Goal: Task Accomplishment & Management: Complete application form

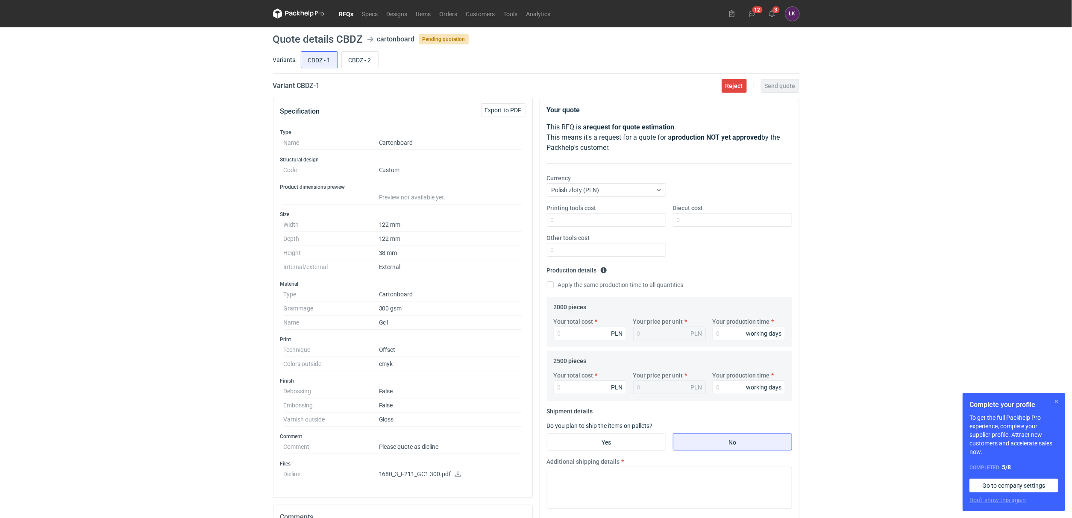
click at [1056, 404] on button "button" at bounding box center [1057, 402] width 10 height 10
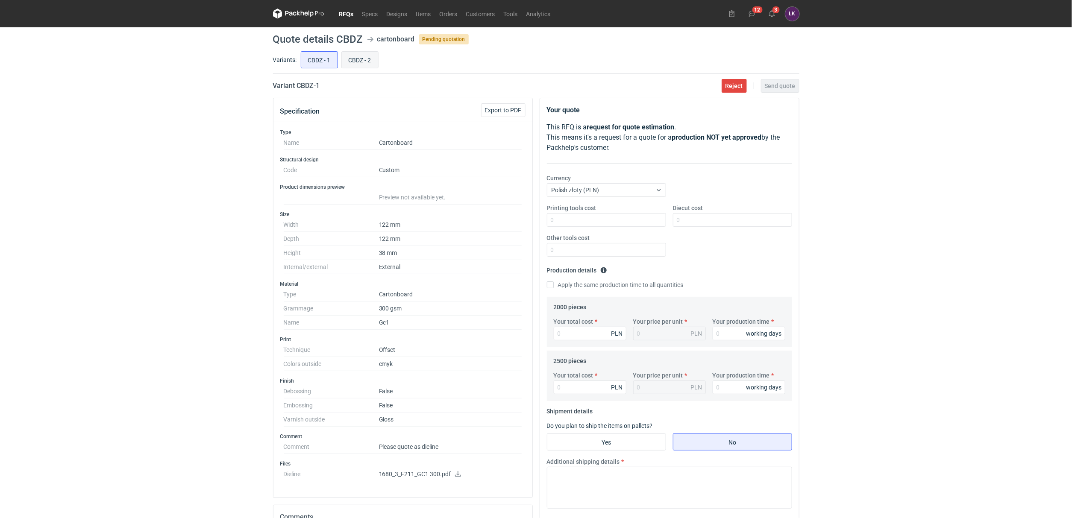
click at [362, 62] on input "CBDZ - 2" at bounding box center [360, 60] width 36 height 16
radio input "true"
click at [325, 62] on input "CBDZ - 1" at bounding box center [319, 60] width 36 height 16
radio input "true"
click at [351, 62] on input "CBDZ - 2" at bounding box center [360, 60] width 36 height 16
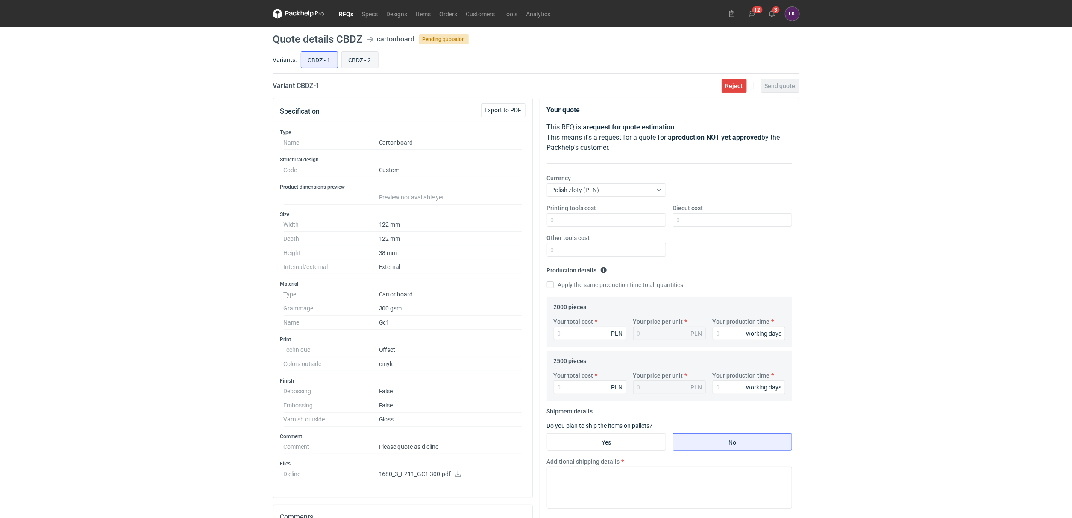
radio input "true"
click at [320, 60] on input "CBDZ - 1" at bounding box center [319, 60] width 36 height 16
radio input "true"
click at [341, 60] on div "CBDZ - 1 CBDZ - 2" at bounding box center [549, 60] width 500 height 21
click at [346, 60] on input "CBDZ - 2" at bounding box center [360, 60] width 36 height 16
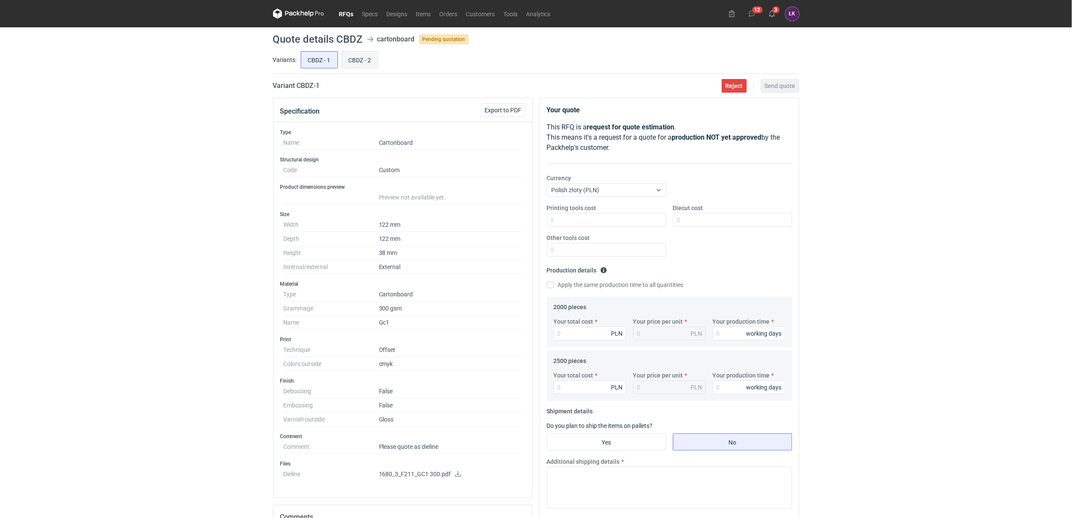
radio input "true"
click at [307, 62] on input "CBDZ - 1" at bounding box center [319, 60] width 36 height 16
radio input "true"
click at [362, 60] on input "CBDZ - 2" at bounding box center [360, 60] width 36 height 16
radio input "true"
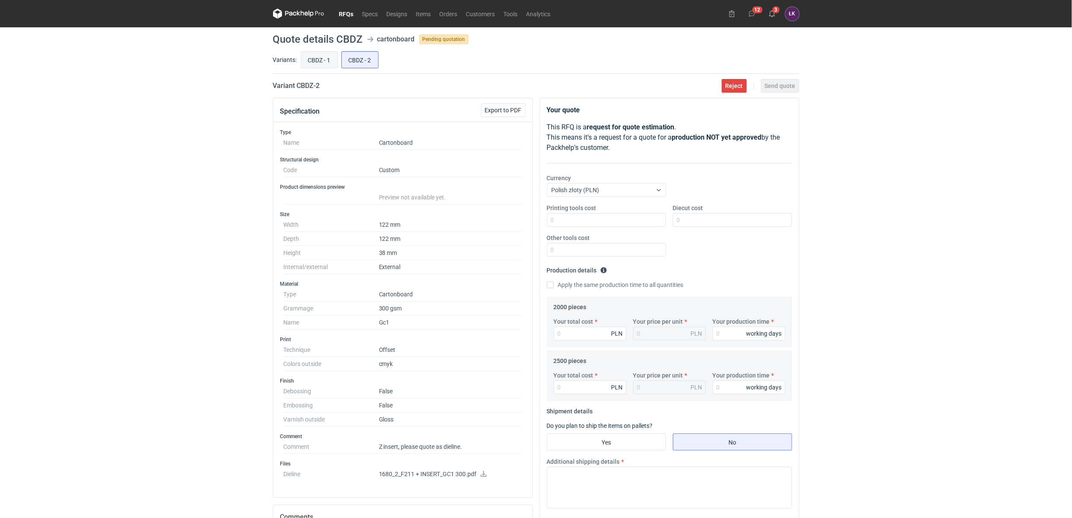
click at [334, 60] on input "CBDZ - 1" at bounding box center [319, 60] width 36 height 16
radio input "true"
click at [359, 60] on input "CBDZ - 2" at bounding box center [360, 60] width 36 height 16
radio input "true"
click at [325, 62] on input "CBDZ - 1" at bounding box center [319, 60] width 36 height 16
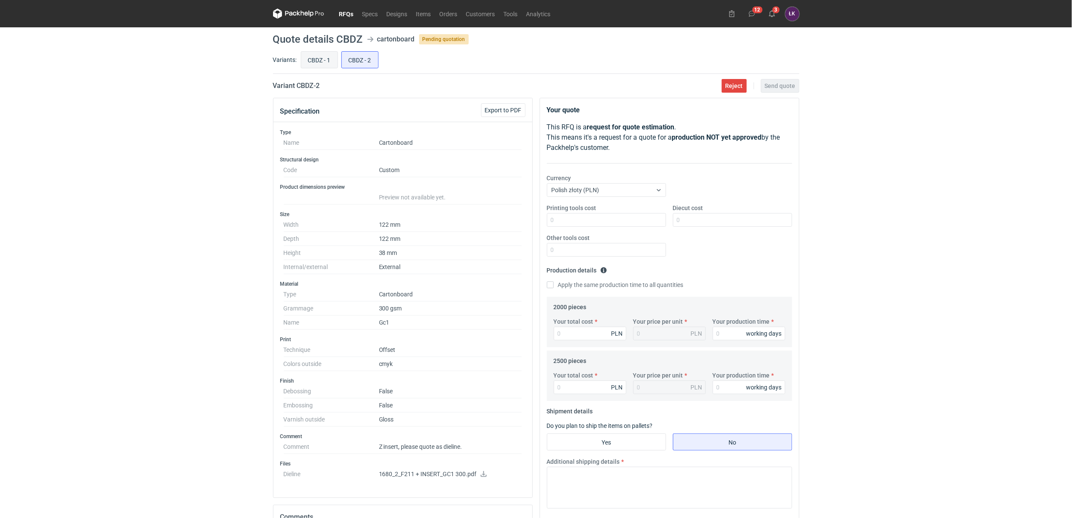
radio input "true"
click at [360, 62] on input "CBDZ - 2" at bounding box center [360, 60] width 36 height 16
radio input "true"
click at [326, 62] on input "CBDZ - 1" at bounding box center [319, 60] width 36 height 16
radio input "true"
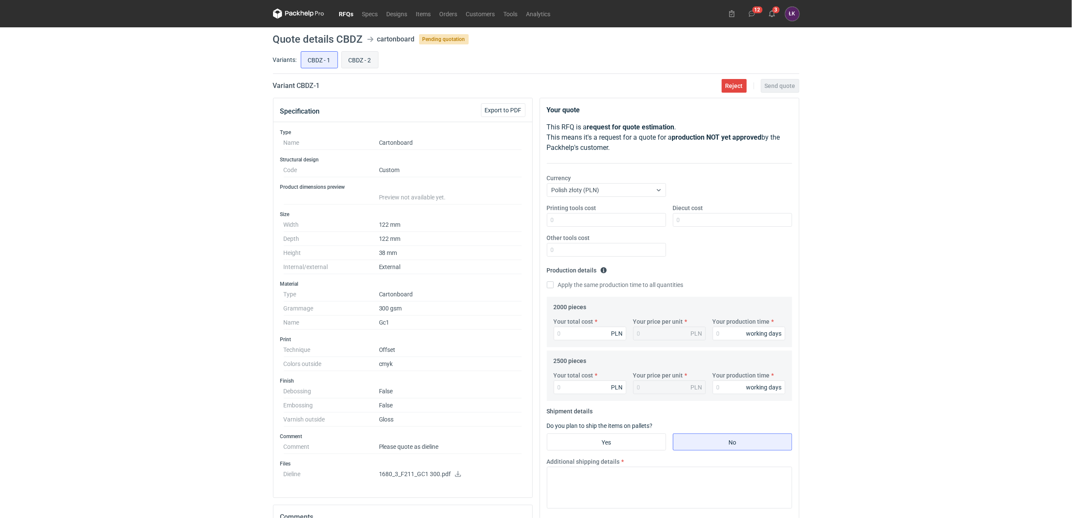
click at [366, 62] on input "CBDZ - 2" at bounding box center [360, 60] width 36 height 16
radio input "true"
click at [325, 62] on input "CBDZ - 1" at bounding box center [319, 60] width 36 height 16
radio input "true"
click at [459, 477] on icon at bounding box center [458, 474] width 7 height 6
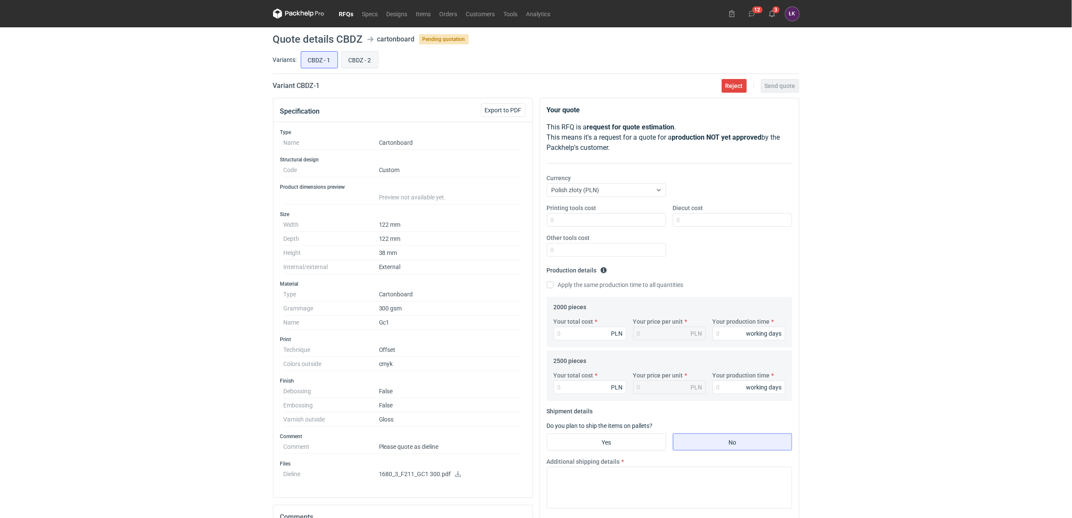
click at [364, 56] on input "CBDZ - 2" at bounding box center [360, 60] width 36 height 16
radio input "true"
click at [485, 477] on icon at bounding box center [483, 474] width 7 height 6
click at [319, 61] on input "CBDZ - 1" at bounding box center [319, 60] width 36 height 16
radio input "true"
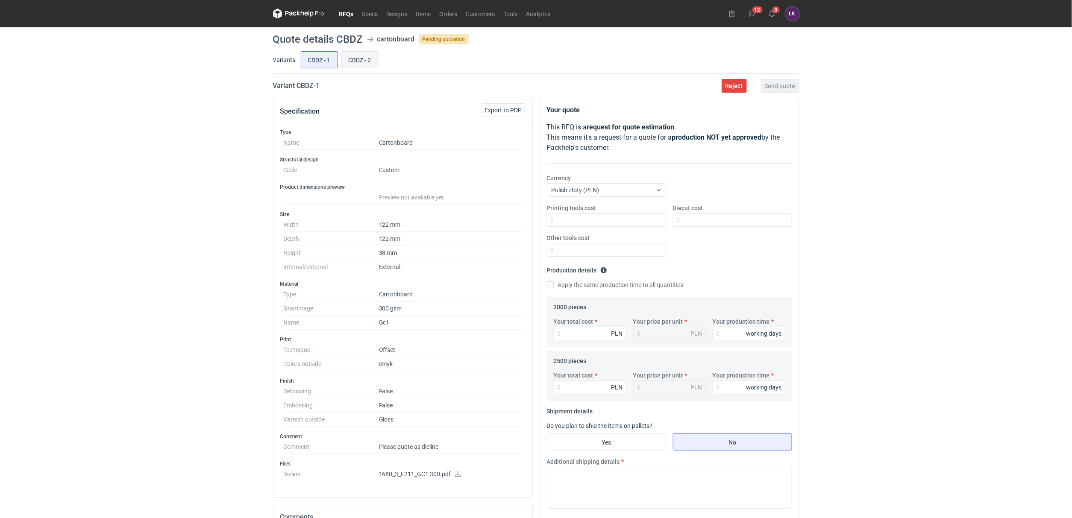
click at [372, 58] on input "CBDZ - 2" at bounding box center [360, 60] width 36 height 16
radio input "true"
click at [332, 61] on input "CBDZ - 1" at bounding box center [319, 60] width 36 height 16
radio input "true"
click at [371, 71] on div "Variants: CBDZ - 1 CBDZ - 2" at bounding box center [536, 62] width 527 height 24
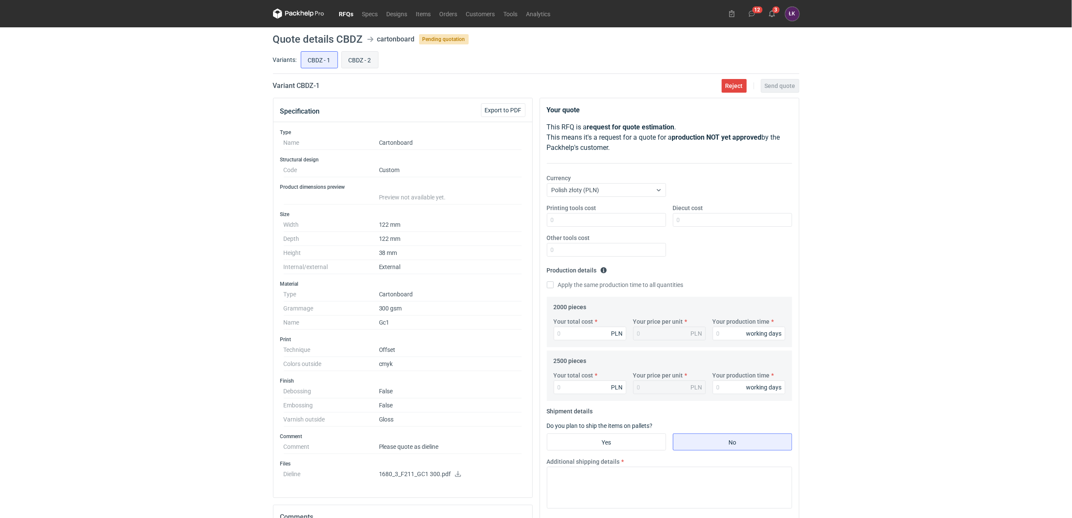
click at [372, 66] on input "CBDZ - 2" at bounding box center [360, 60] width 36 height 16
radio input "true"
click at [323, 58] on input "CBDZ - 1" at bounding box center [319, 60] width 36 height 16
radio input "true"
drag, startPoint x: 337, startPoint y: 38, endPoint x: 363, endPoint y: 38, distance: 26.1
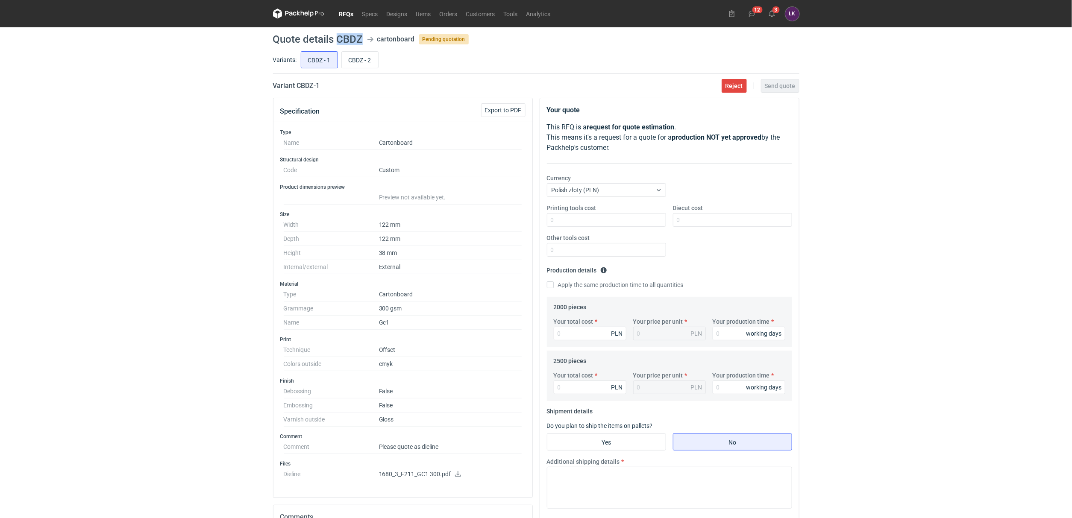
click at [363, 38] on header "Quote details CBDZ cartonboard Pending quotation" at bounding box center [536, 39] width 527 height 10
copy h1 "CBDZ"
click at [373, 62] on input "CBDZ - 2" at bounding box center [360, 60] width 36 height 16
radio input "true"
click at [341, 62] on div "CBDZ - 1 CBDZ - 2" at bounding box center [549, 60] width 500 height 21
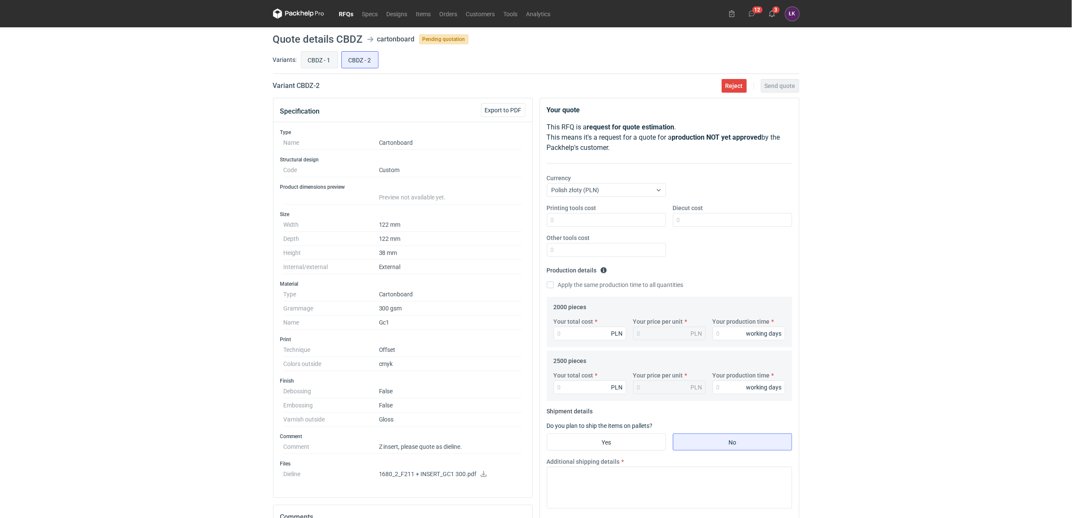
click at [328, 63] on input "CBDZ - 1" at bounding box center [319, 60] width 36 height 16
radio input "true"
click at [356, 60] on input "CBDZ - 2" at bounding box center [360, 60] width 36 height 16
radio input "true"
click at [332, 60] on input "CBDZ - 1" at bounding box center [319, 60] width 36 height 16
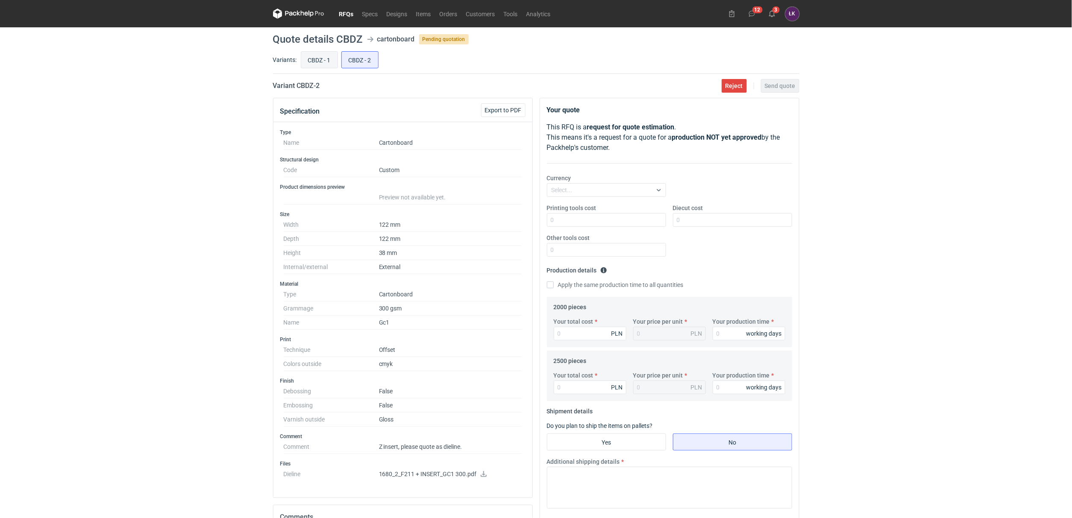
radio input "true"
click at [998, 374] on div "RFQs Specs Designs Items Orders Customers Tools Analytics 12 3 ŁK [PERSON_NAME]…" at bounding box center [536, 259] width 1072 height 518
click at [696, 215] on input "Diecut cost" at bounding box center [732, 220] width 119 height 14
type input "1000"
click at [737, 336] on input "Your production time" at bounding box center [749, 334] width 73 height 14
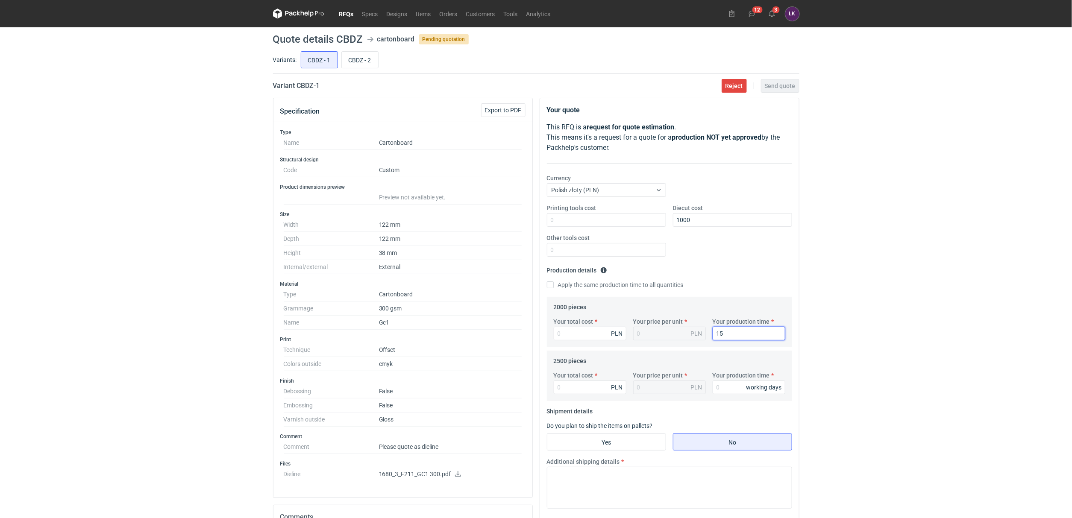
type input "15"
click at [621, 286] on label "Apply the same production time to all quantities" at bounding box center [615, 285] width 137 height 9
click at [554, 286] on input "Apply the same production time to all quantities" at bounding box center [550, 285] width 7 height 7
checkbox input "true"
type input "15"
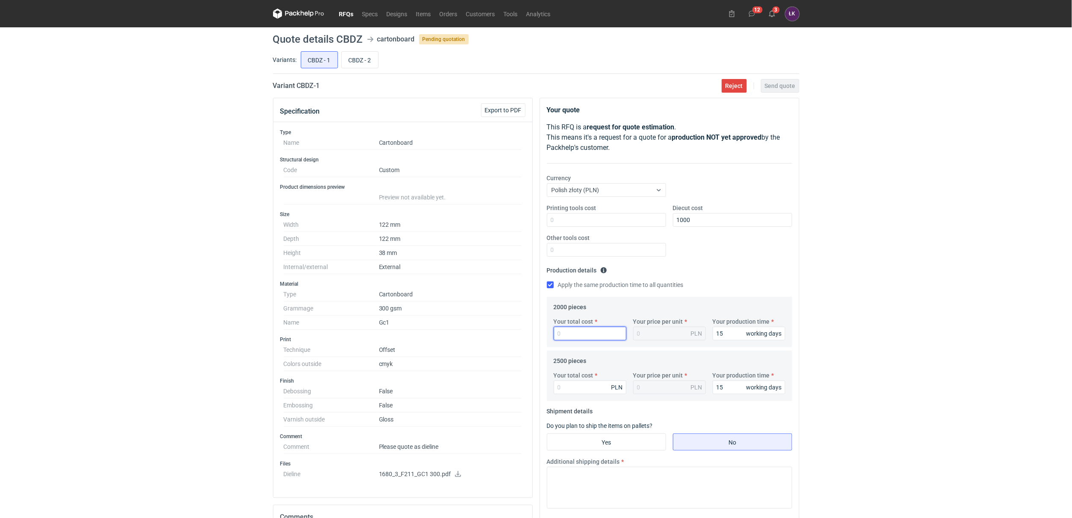
click at [591, 338] on input "Your total cost" at bounding box center [590, 334] width 73 height 14
type input "2580"
type input "1.29"
type input "2580"
click at [583, 395] on div "Your total cost PLN Your price per unit PLN Your production time 15 working days" at bounding box center [669, 386] width 238 height 30
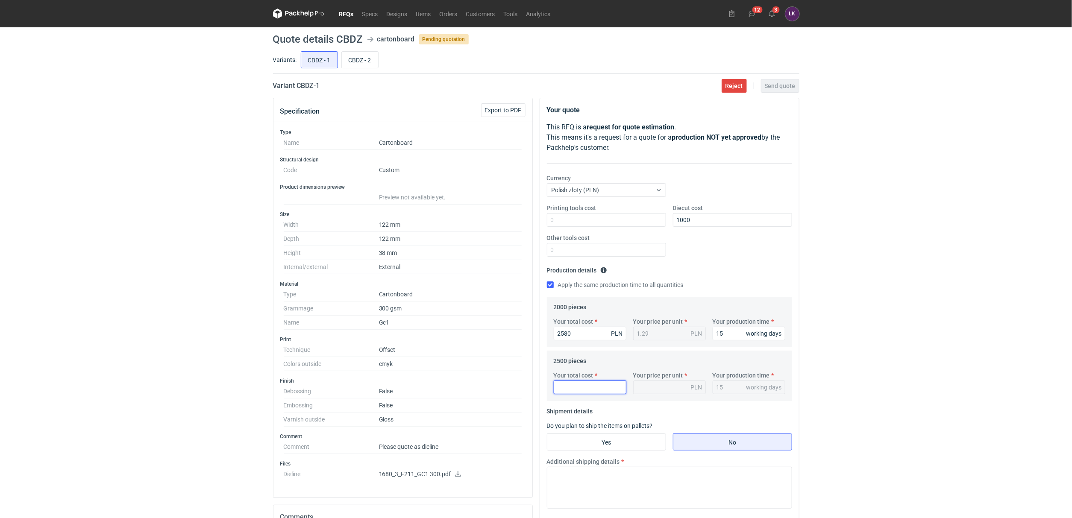
click at [586, 386] on input "Your total cost" at bounding box center [590, 388] width 73 height 14
type input "2625"
type input "1.05"
type input "2625"
click at [815, 340] on div "RFQs Specs Designs Items Orders Customers Tools Analytics 12 3 ŁK [PERSON_NAME]…" at bounding box center [536, 259] width 1072 height 518
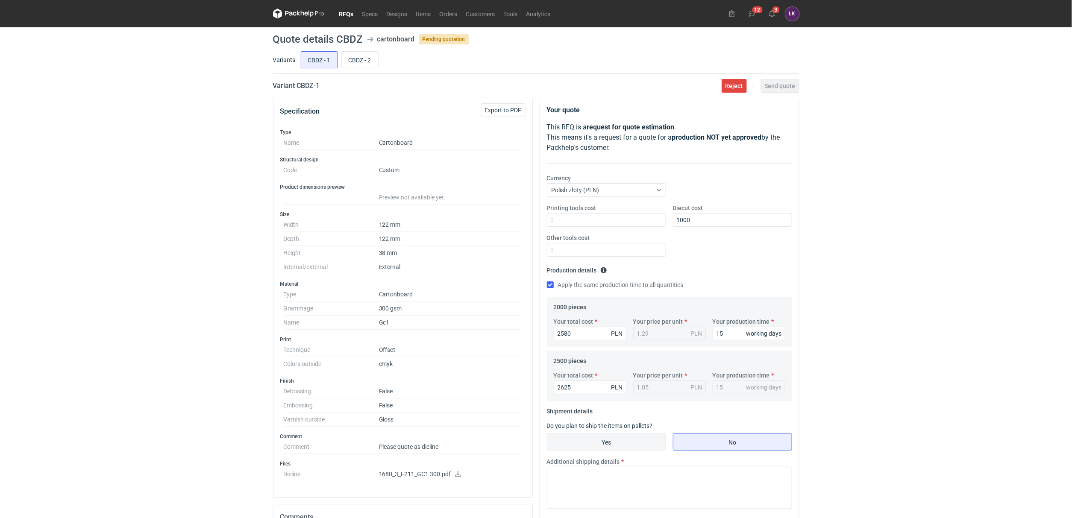
click at [598, 439] on input "Yes" at bounding box center [607, 442] width 118 height 16
radio input "true"
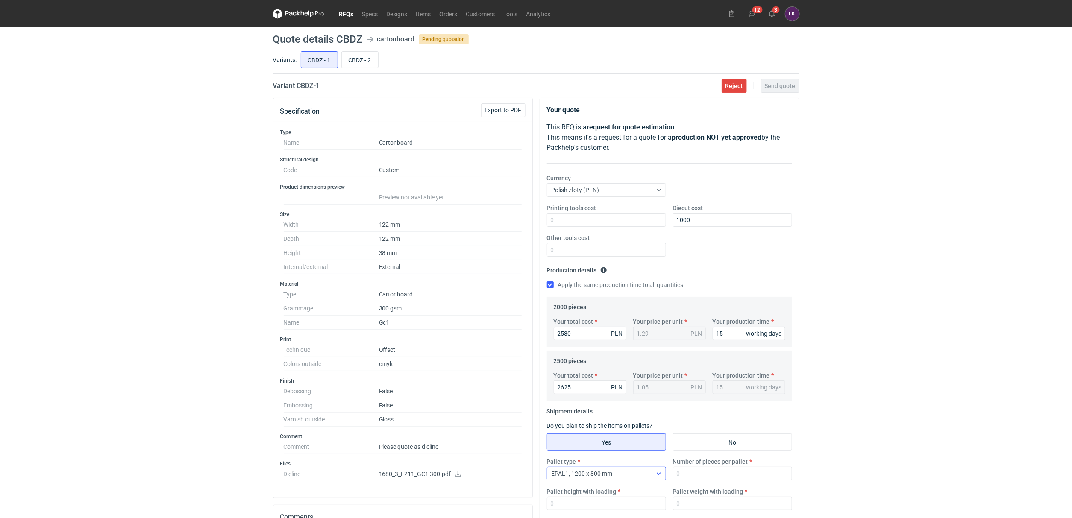
click at [614, 476] on div "EPAL1, 1200 x 800 mm" at bounding box center [600, 474] width 105 height 12
click at [591, 425] on span "1/2 EUR6, 800 x 600 mm" at bounding box center [586, 428] width 65 height 9
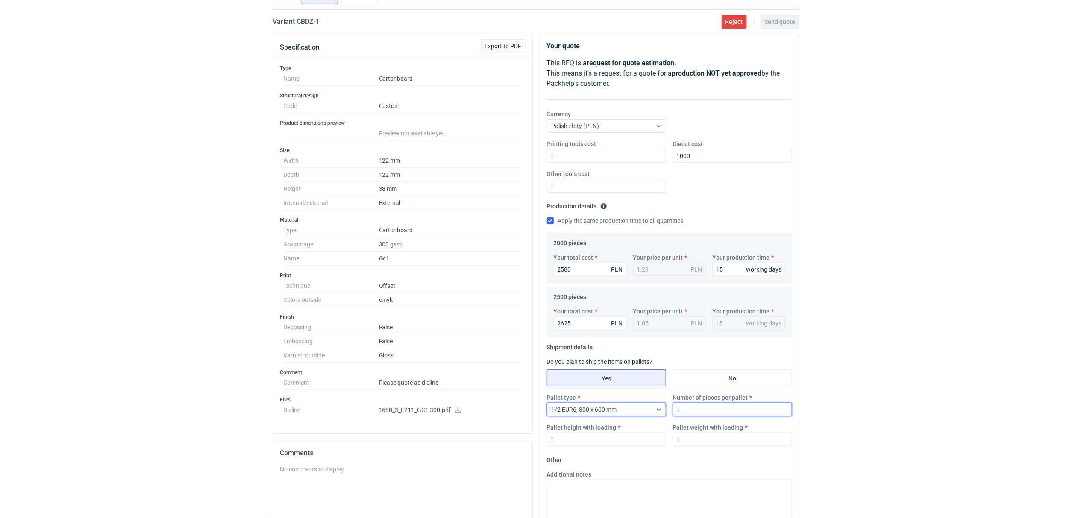
click at [692, 411] on input "Number of pieces per pallet" at bounding box center [732, 410] width 119 height 14
type input "2500"
click at [696, 440] on input "Pallet weight with loading" at bounding box center [732, 440] width 119 height 14
type input "100"
click at [615, 439] on input "Pallet height with loading" at bounding box center [606, 440] width 119 height 14
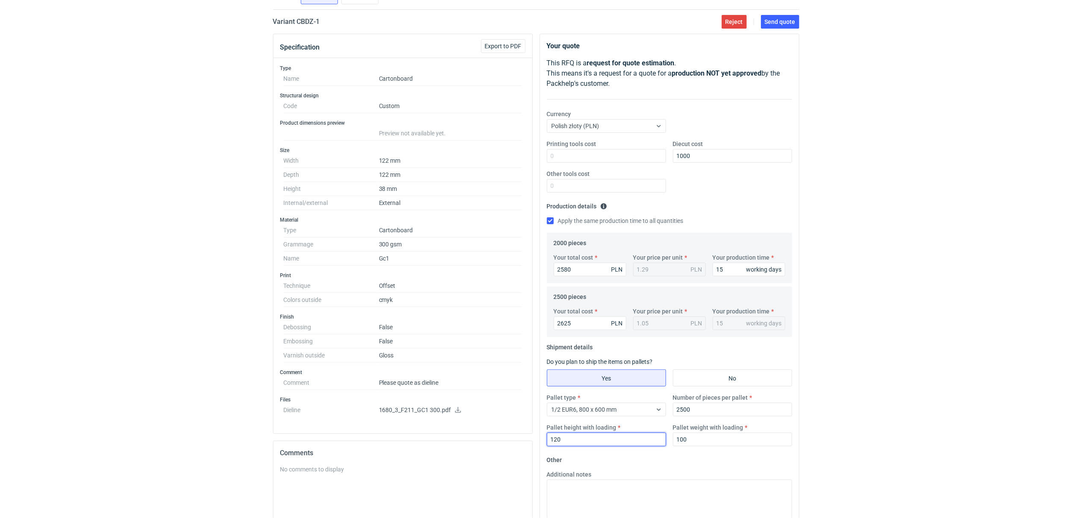
type input "120"
click at [812, 353] on div "RFQs Specs Designs Items Orders Customers Tools Analytics 12 3 ŁK [PERSON_NAME]…" at bounding box center [536, 195] width 1072 height 518
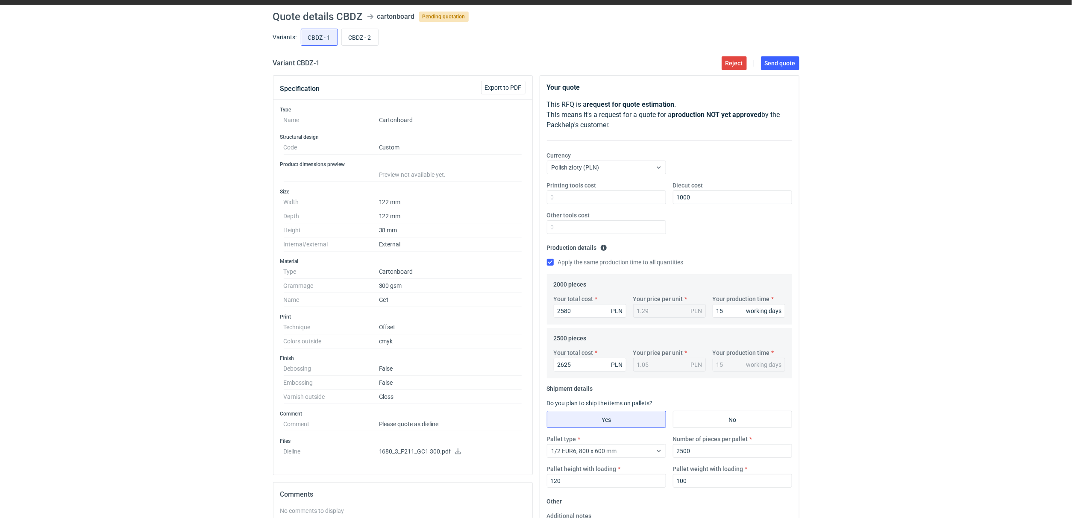
scroll to position [0, 0]
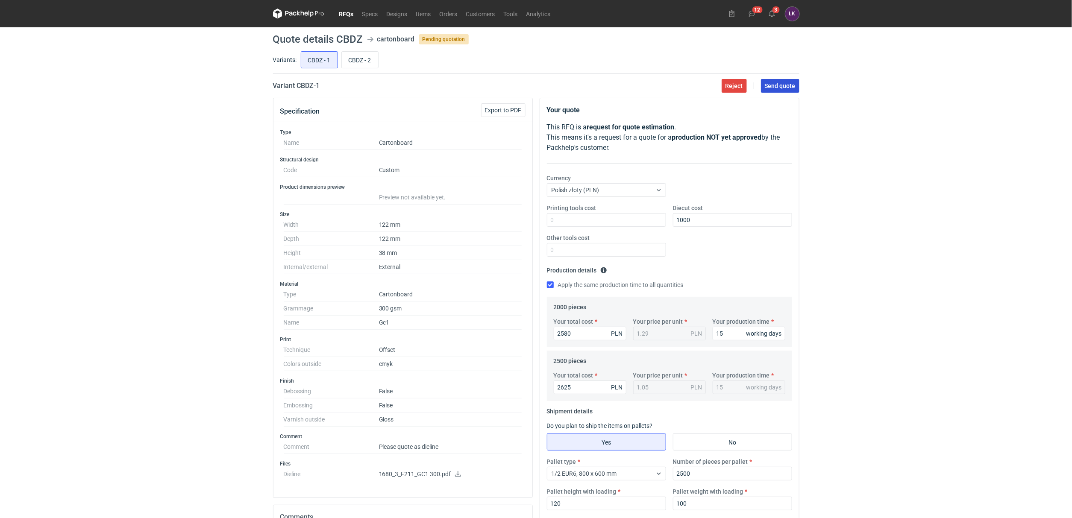
click at [786, 87] on span "Send quote" at bounding box center [780, 86] width 31 height 6
click at [360, 56] on input "CBDZ - 2" at bounding box center [360, 60] width 36 height 16
radio input "true"
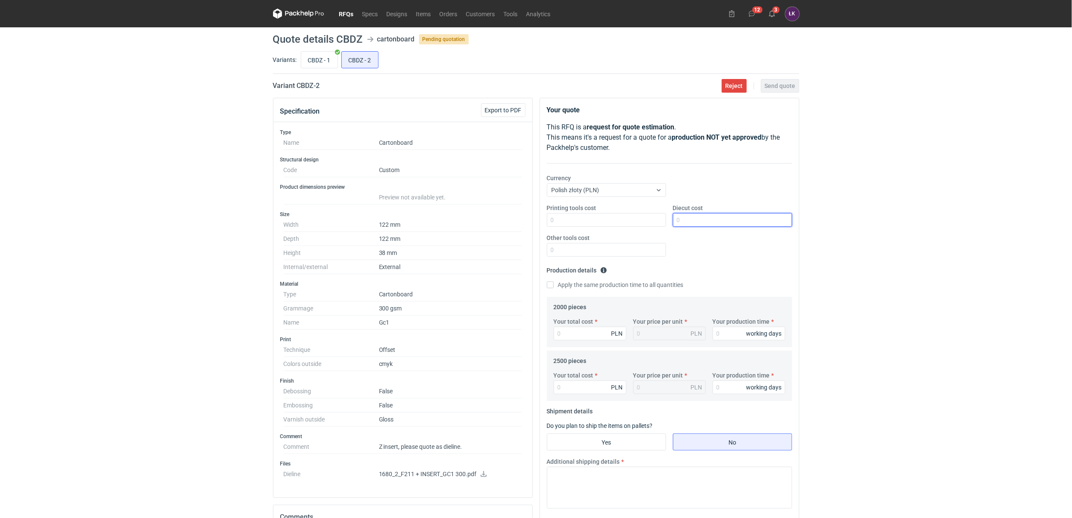
click at [701, 223] on input "Diecut cost" at bounding box center [732, 220] width 119 height 14
type input "1100"
click at [728, 342] on div "Your total cost PLN Your price per unit PLN Your production time working days" at bounding box center [669, 333] width 238 height 30
click at [728, 338] on input "Your production time" at bounding box center [749, 334] width 73 height 14
type input "15"
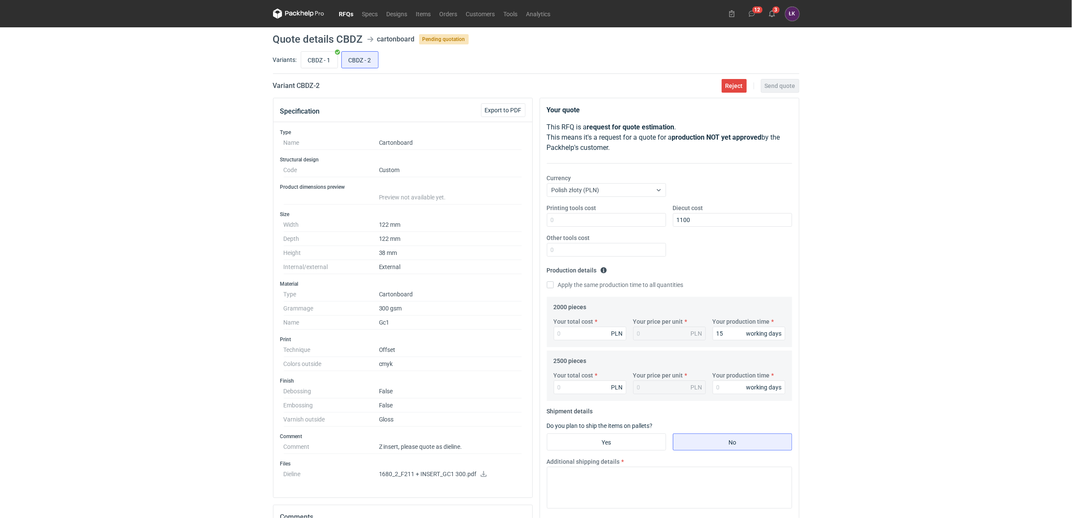
click at [578, 287] on label "Apply the same production time to all quantities" at bounding box center [615, 285] width 137 height 9
click at [554, 287] on input "Apply the same production time to all quantities" at bounding box center [550, 285] width 7 height 7
checkbox input "true"
type input "15"
click at [579, 335] on input "Your total cost" at bounding box center [590, 334] width 73 height 14
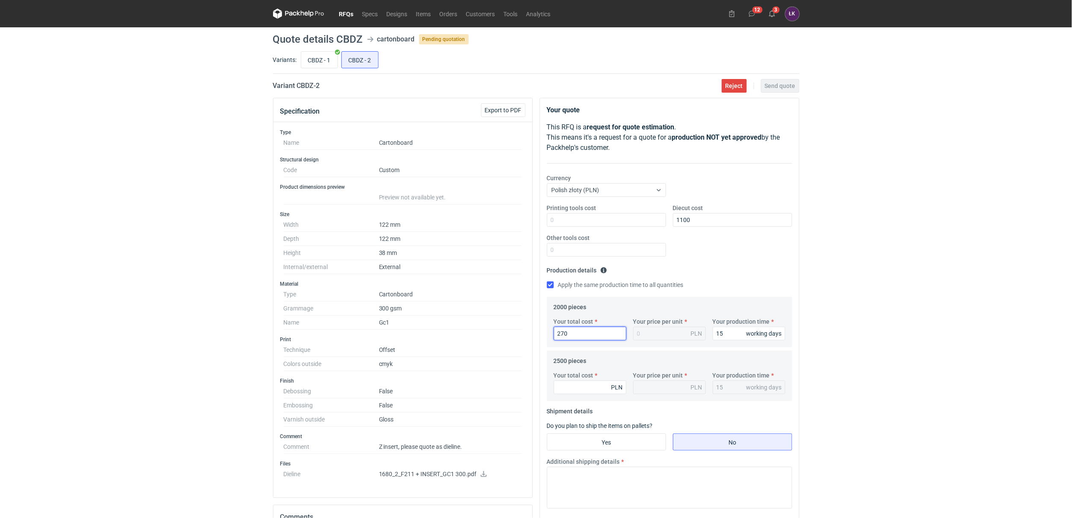
type input "2700"
type input "1.35"
type input "2700"
click at [323, 55] on input "CBDZ - 1" at bounding box center [319, 60] width 36 height 16
radio input "true"
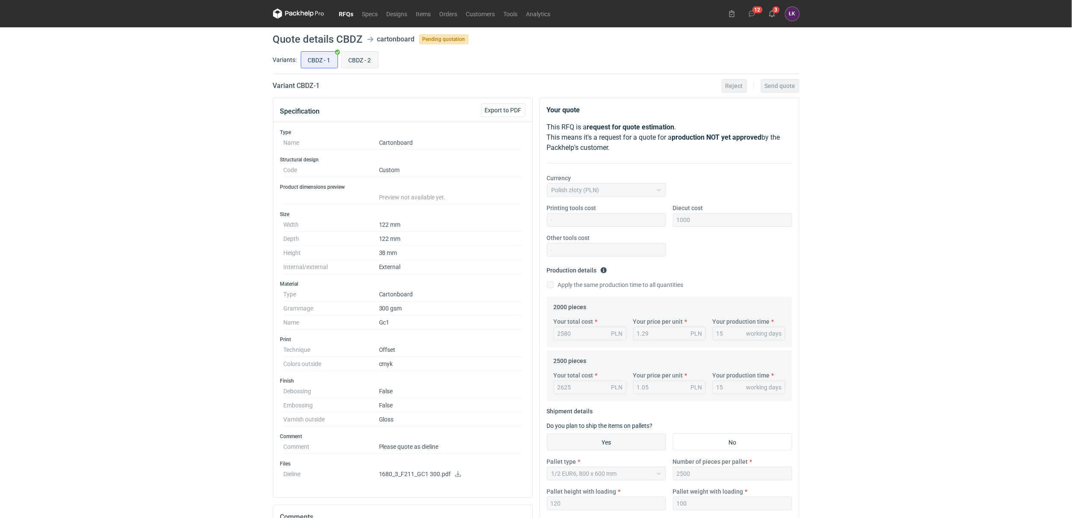
click at [361, 59] on input "CBDZ - 2" at bounding box center [360, 60] width 36 height 16
radio input "true"
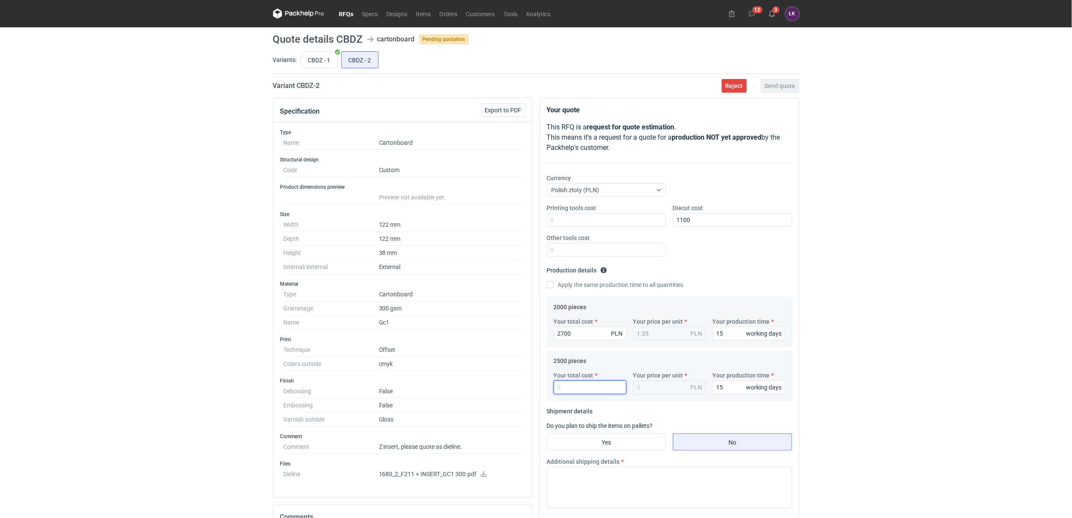
click at [567, 382] on input "Your total cost" at bounding box center [590, 388] width 73 height 14
click at [319, 60] on input "CBDZ - 1" at bounding box center [319, 60] width 36 height 16
radio input "true"
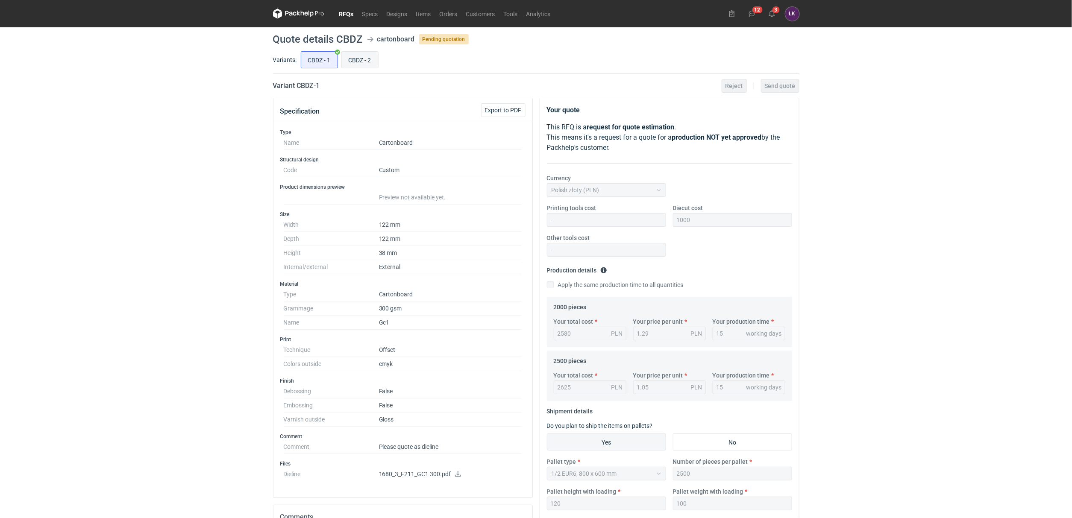
click at [354, 56] on input "CBDZ - 2" at bounding box center [360, 60] width 36 height 16
radio input "true"
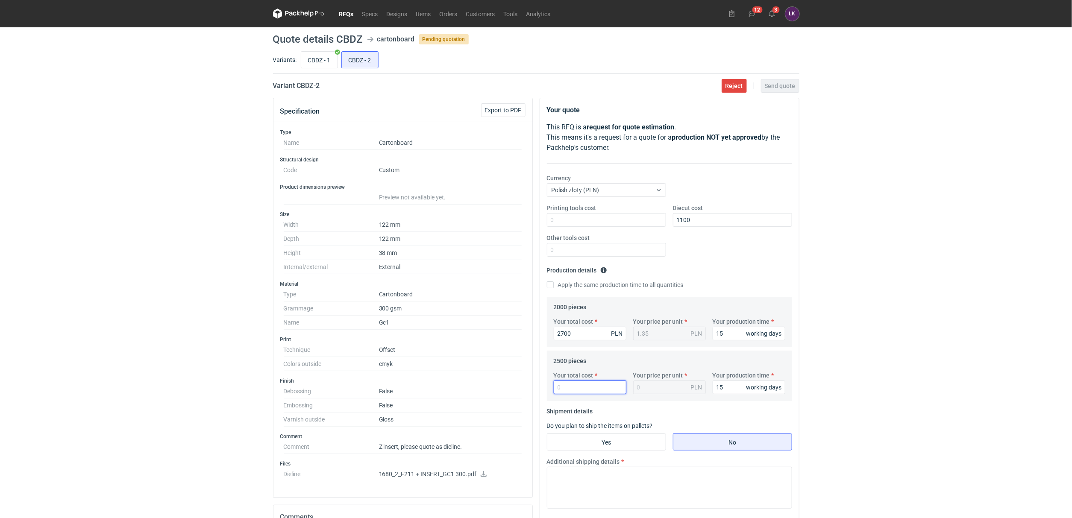
click at [580, 385] on input "Your total cost" at bounding box center [590, 388] width 73 height 14
type input "3000"
type input "1.2"
type input "3000"
click at [318, 58] on input "CBDZ - 1" at bounding box center [319, 60] width 36 height 16
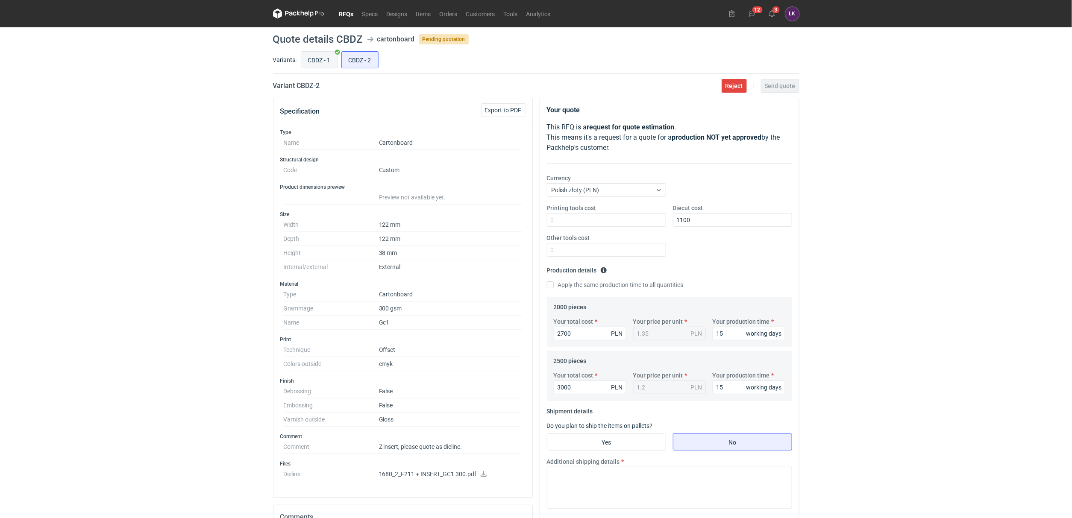
radio input "true"
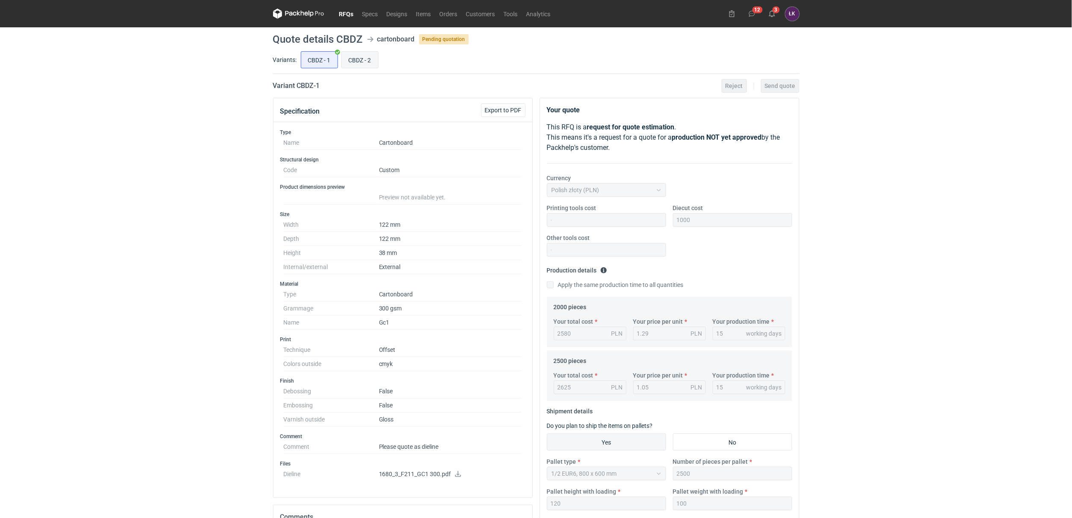
click at [365, 58] on input "CBDZ - 2" at bounding box center [360, 60] width 36 height 16
radio input "true"
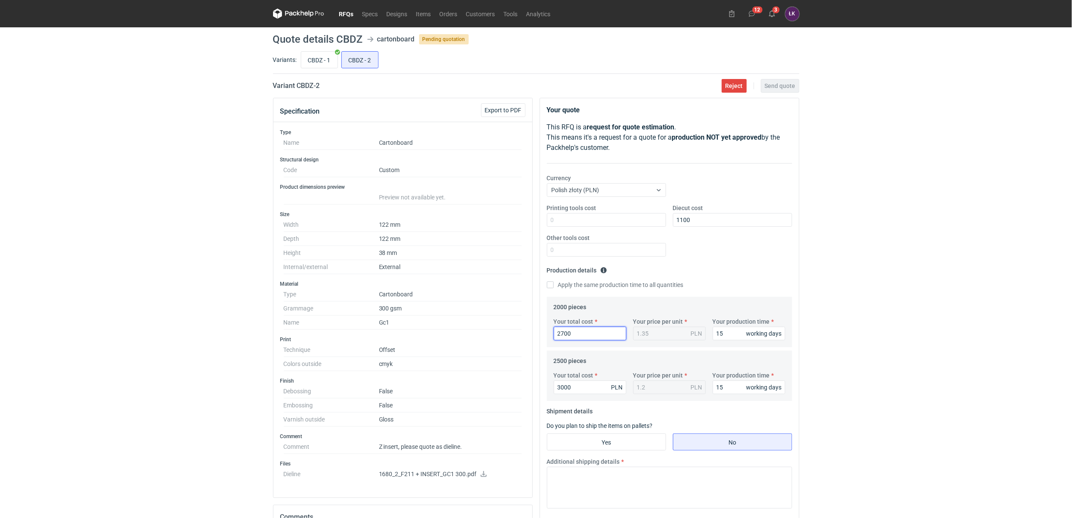
drag, startPoint x: 590, startPoint y: 336, endPoint x: 526, endPoint y: 339, distance: 64.6
click at [526, 339] on div "Specification Export to PDF Type Name Cartonboard Structural design Code Custom…" at bounding box center [536, 404] width 533 height 612
type input "2780"
type input "1.39"
type input "2780"
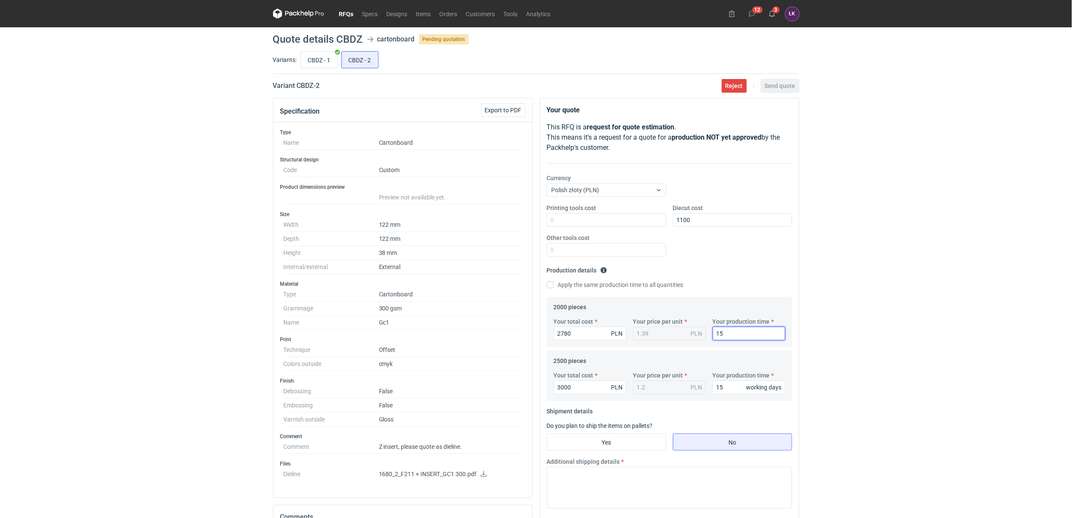
click at [858, 327] on div "RFQs Specs Designs Items Orders Customers Tools Analytics 12 3 ŁK [PERSON_NAME]…" at bounding box center [536, 259] width 1072 height 518
click at [321, 62] on input "CBDZ - 1" at bounding box center [319, 60] width 36 height 16
radio input "true"
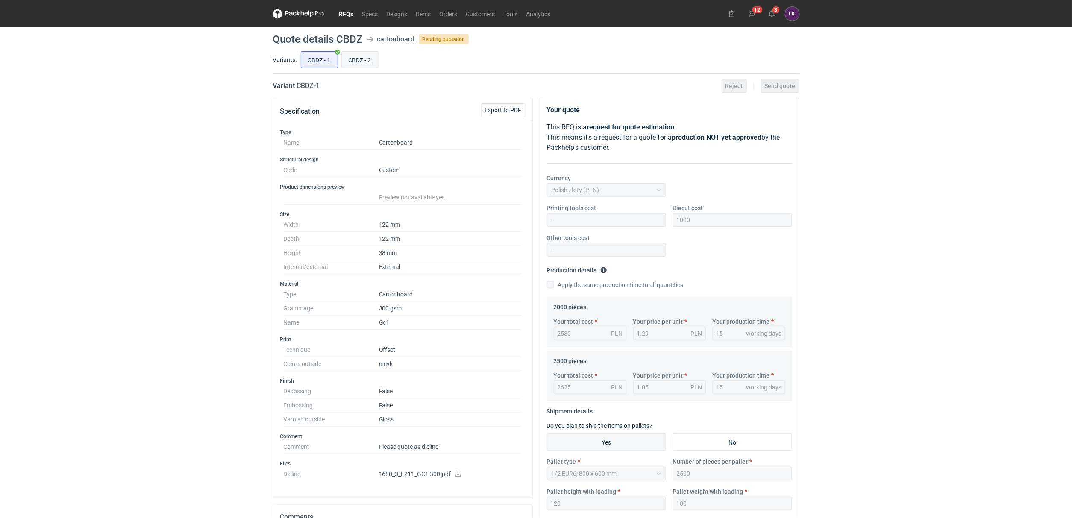
click at [365, 63] on input "CBDZ - 2" at bounding box center [360, 60] width 36 height 16
radio input "true"
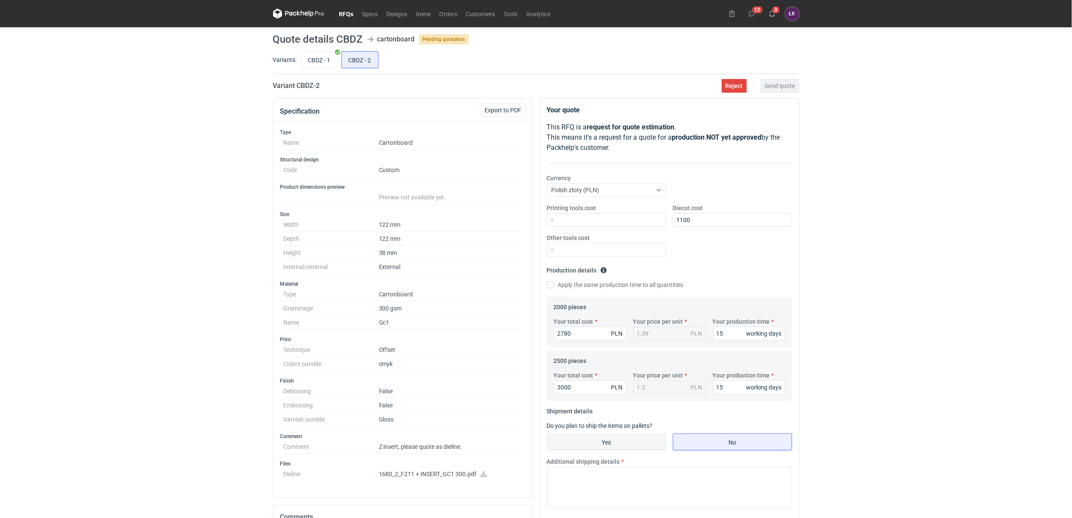
click at [619, 436] on input "Yes" at bounding box center [607, 442] width 118 height 16
radio input "true"
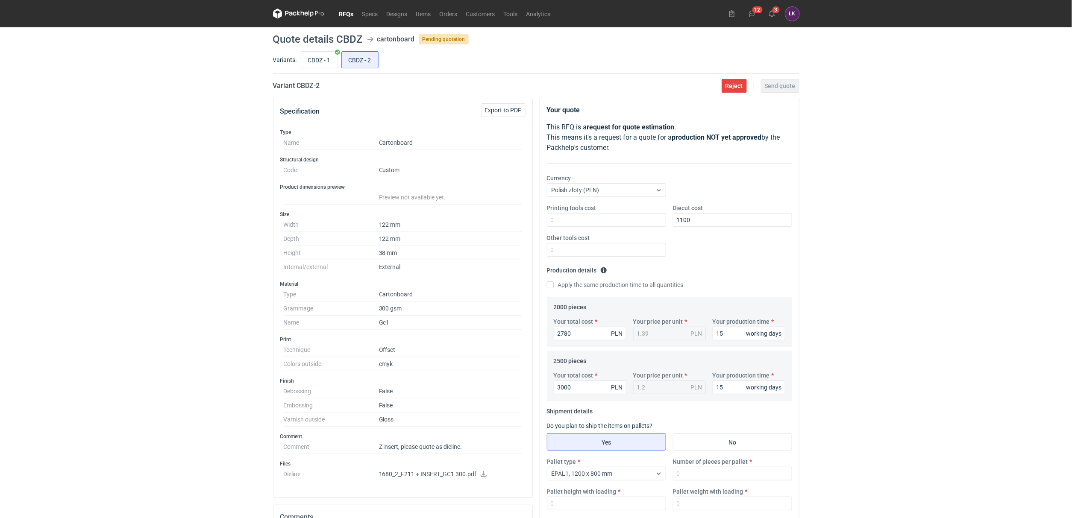
scroll to position [64, 0]
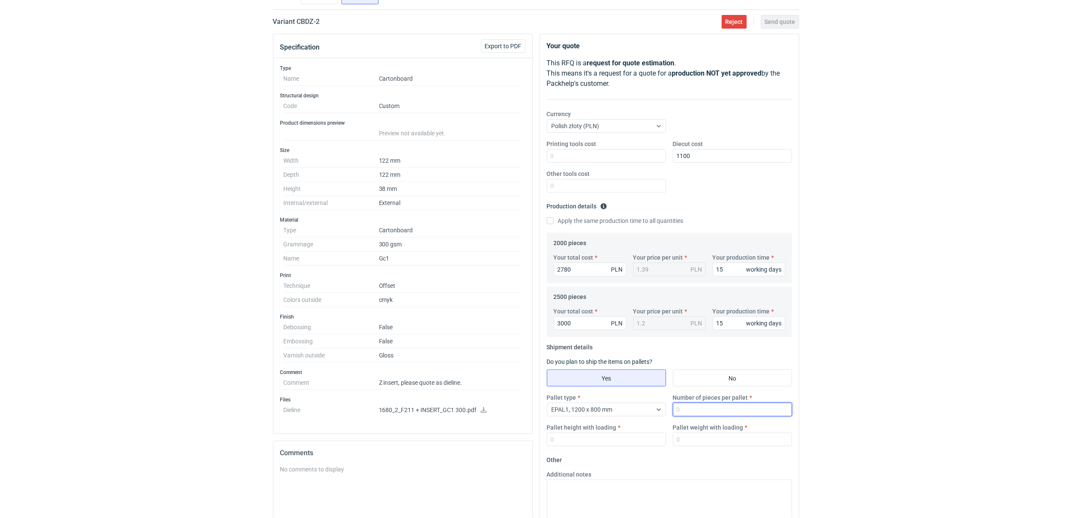
click at [705, 411] on input "Number of pieces per pallet" at bounding box center [732, 410] width 119 height 14
type input "1000"
click at [616, 409] on div "EPAL1, 1200 x 800 mm" at bounding box center [600, 410] width 105 height 12
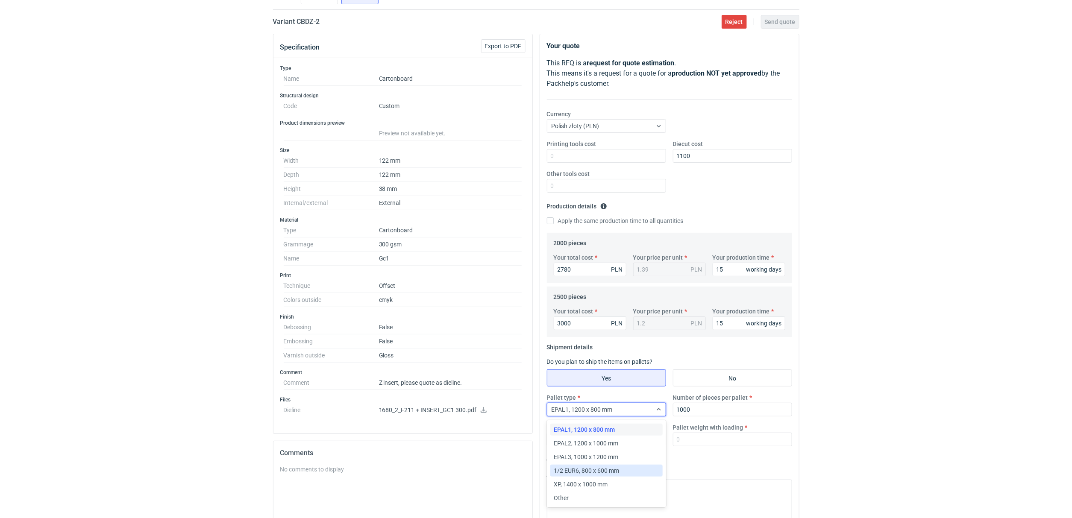
click at [580, 471] on span "1/2 EUR6, 800 x 600 mm" at bounding box center [586, 471] width 65 height 9
click at [680, 442] on input "Pallet weight with loading" at bounding box center [732, 440] width 119 height 14
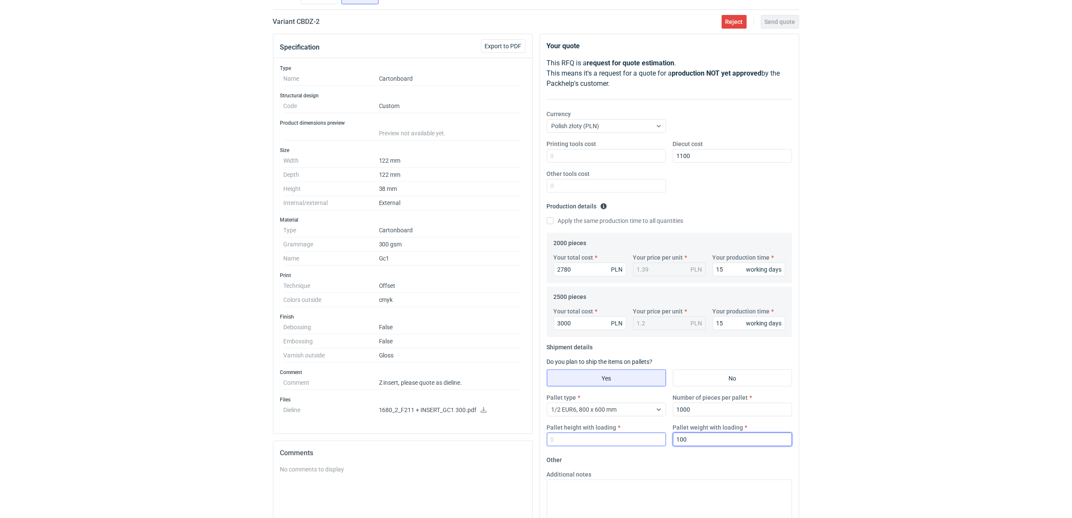
type input "100"
click at [581, 440] on input "Pallet height with loading" at bounding box center [606, 440] width 119 height 14
type input "120"
drag, startPoint x: 692, startPoint y: 440, endPoint x: 681, endPoint y: 442, distance: 10.9
click at [681, 442] on input "100" at bounding box center [732, 440] width 119 height 14
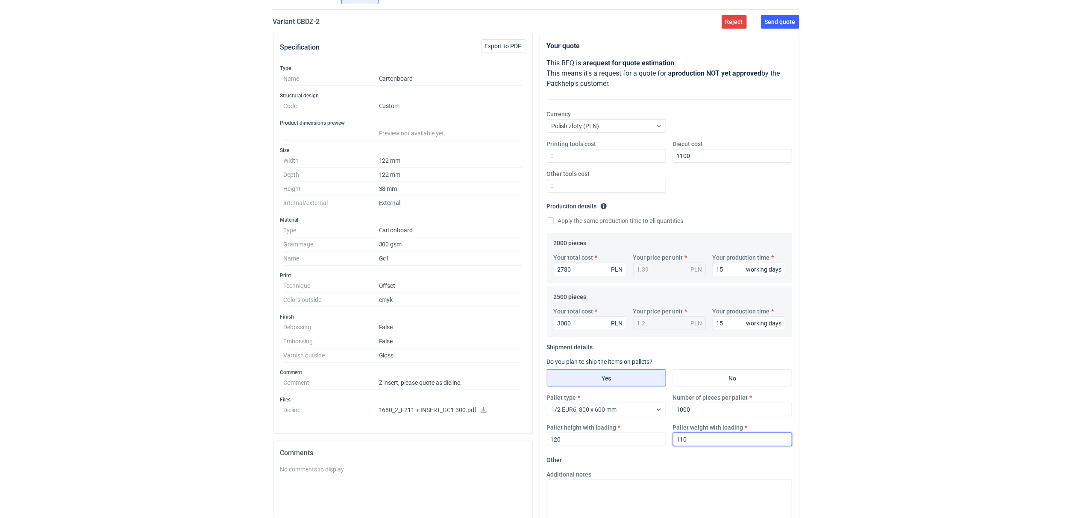
type input "110"
click at [834, 382] on div "RFQs Specs Designs Items Orders Customers Tools Analytics 12 3 ŁK [PERSON_NAME]…" at bounding box center [536, 195] width 1072 height 518
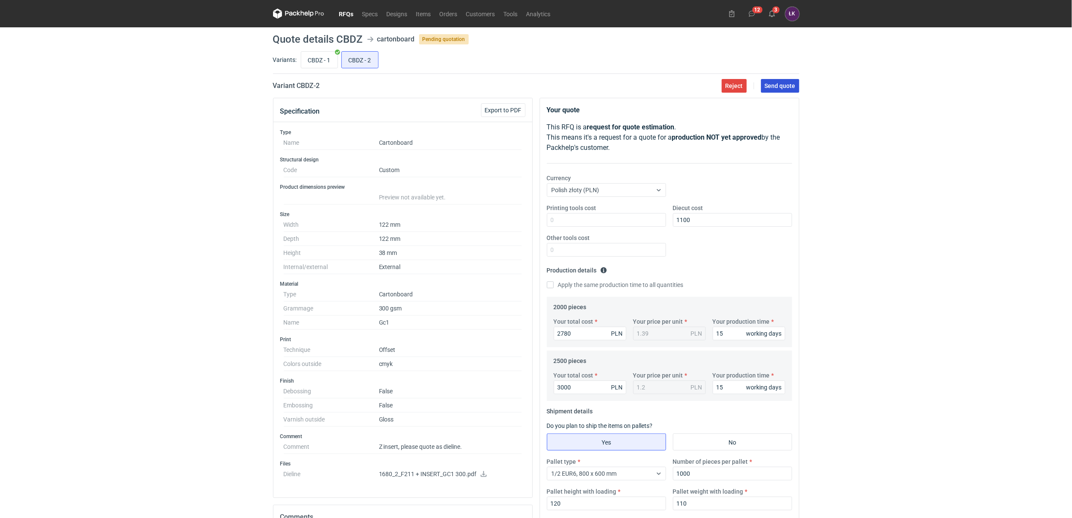
click at [787, 92] on button "Send quote" at bounding box center [780, 86] width 38 height 14
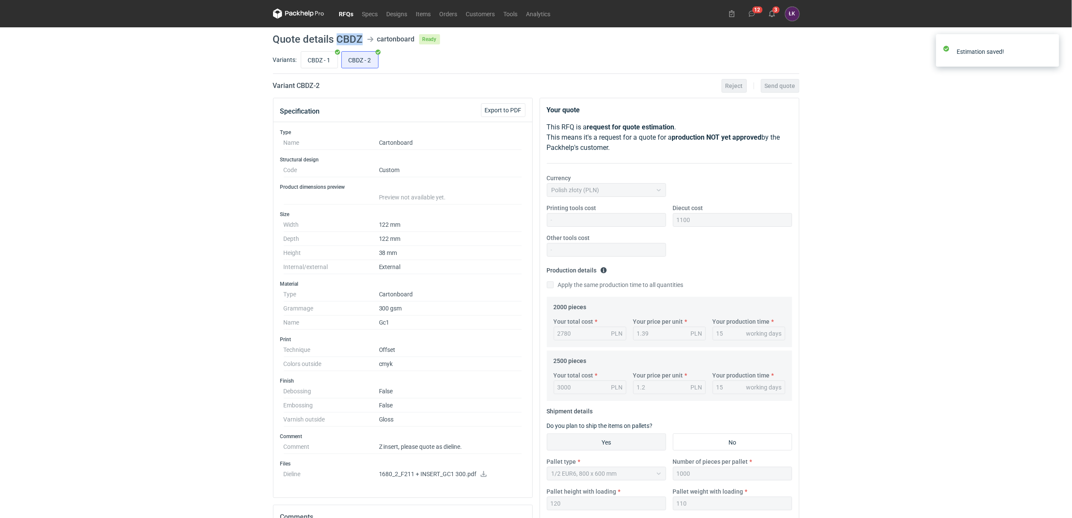
drag, startPoint x: 338, startPoint y: 38, endPoint x: 359, endPoint y: 36, distance: 21.4
click at [359, 36] on h1 "Quote details CBDZ" at bounding box center [318, 39] width 90 height 10
copy h1 "CBDZ"
click at [786, 257] on div "Printing tools cost Diecut cost 1100 Other tools cost" at bounding box center [670, 234] width 252 height 60
click at [881, 167] on div "RFQs Specs Designs Items Orders Customers Tools Analytics 12 3 ŁK [PERSON_NAME]…" at bounding box center [536, 259] width 1072 height 518
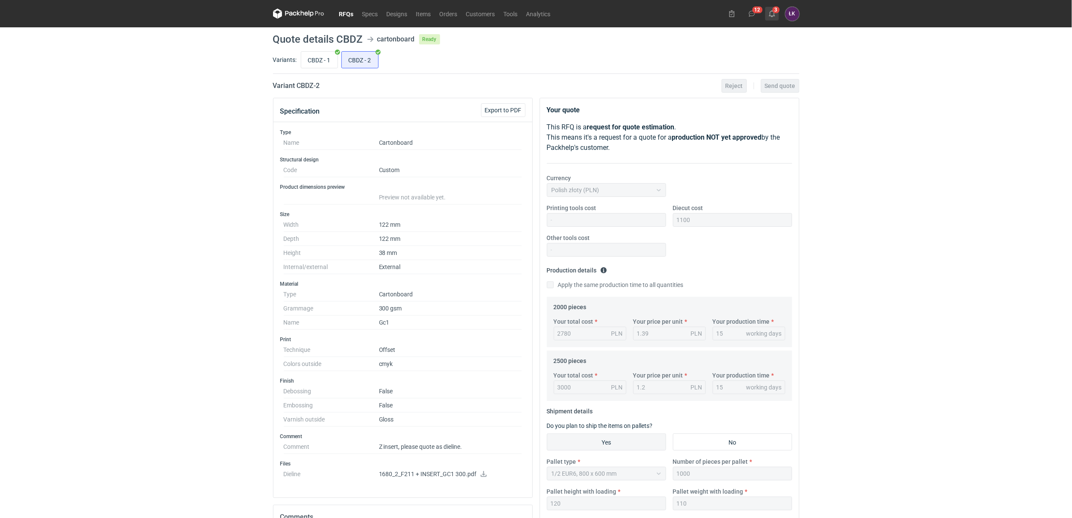
click at [774, 14] on icon at bounding box center [772, 13] width 7 height 7
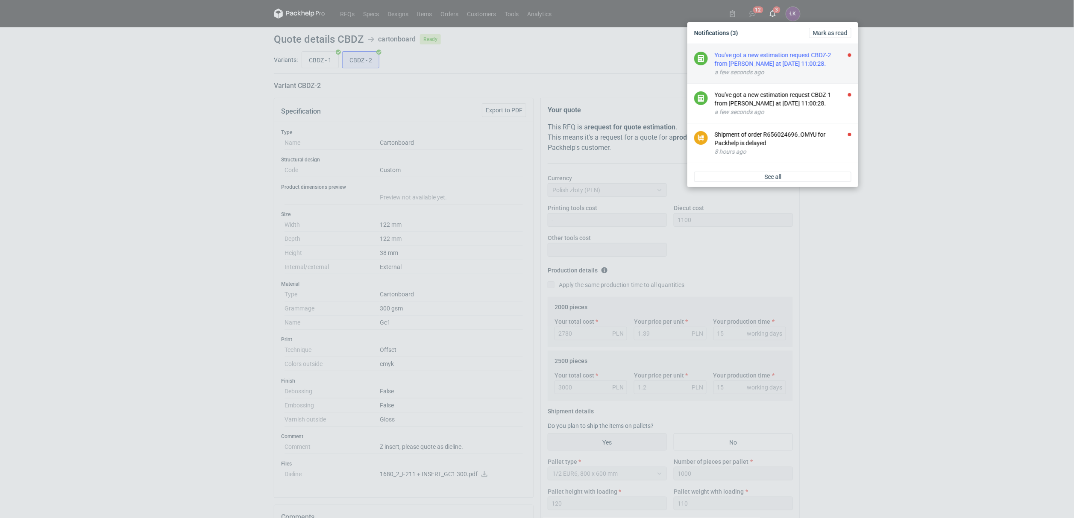
click at [770, 64] on div "You've got a new estimation request CBDZ-2 from [PERSON_NAME] at [DATE] 11:00:2…" at bounding box center [783, 59] width 137 height 17
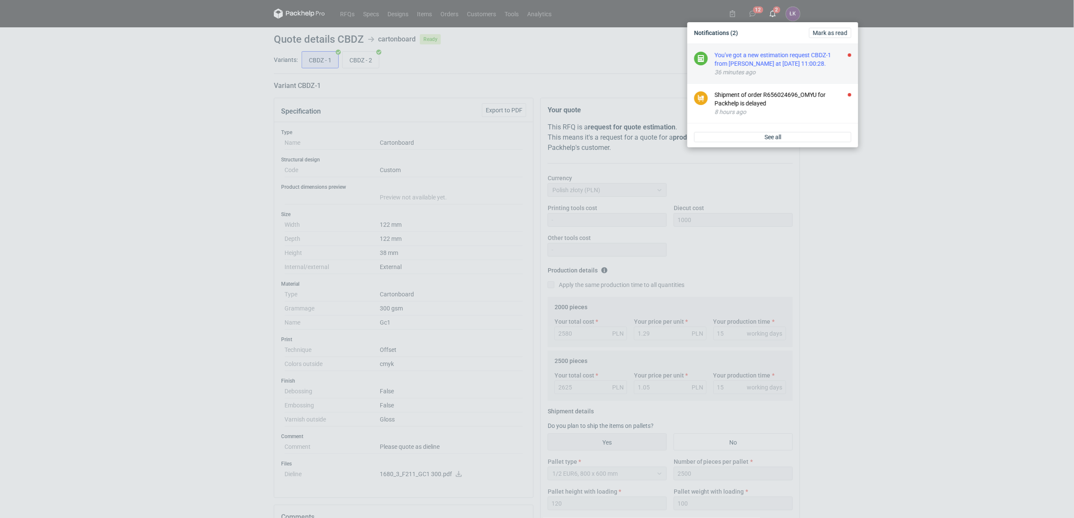
click at [770, 59] on div "You've got a new estimation request CBDZ-1 from [PERSON_NAME] at [DATE] 11:00:2…" at bounding box center [783, 59] width 137 height 17
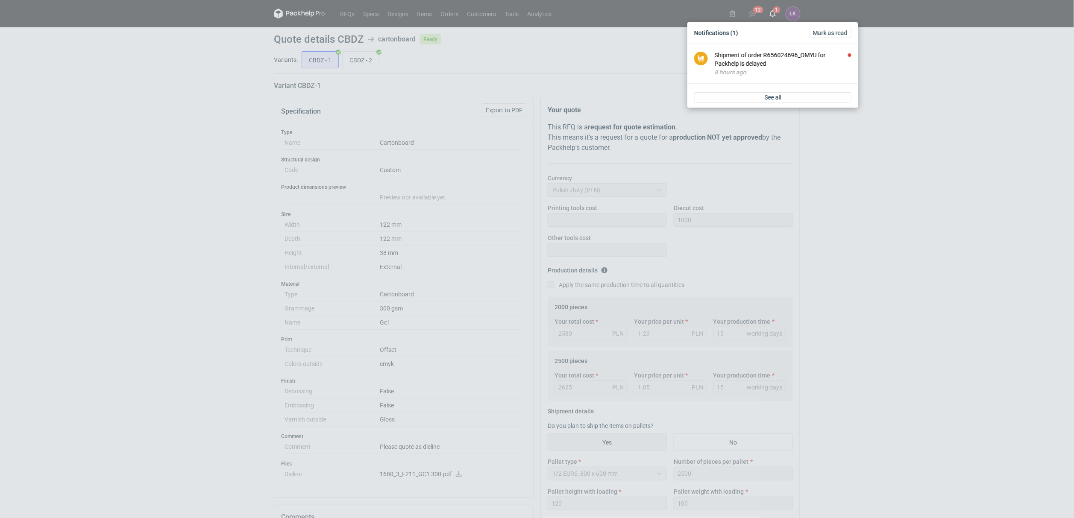
click at [770, 59] on div "Shipment of order R656024696_OMYU for Packhelp is delayed" at bounding box center [783, 59] width 137 height 17
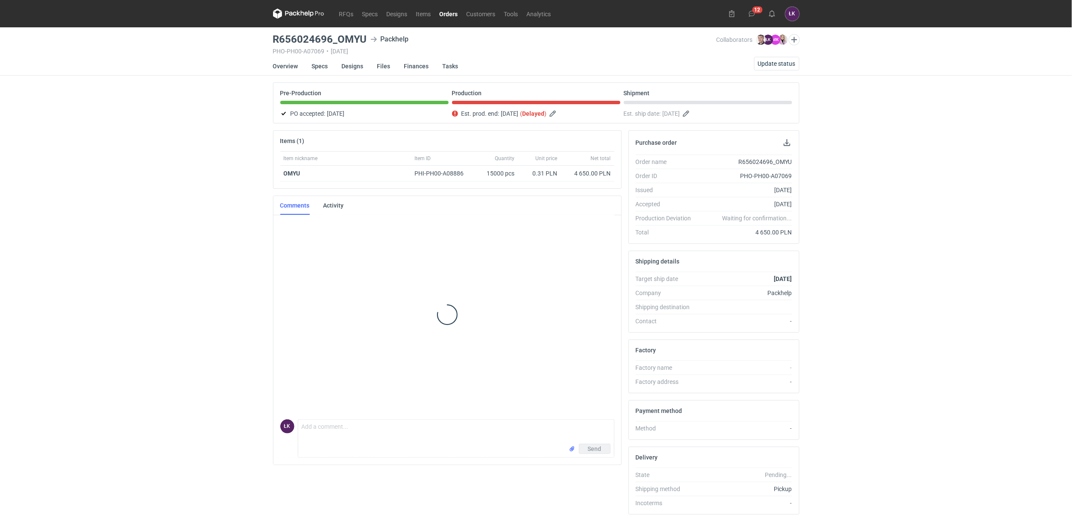
scroll to position [15, 0]
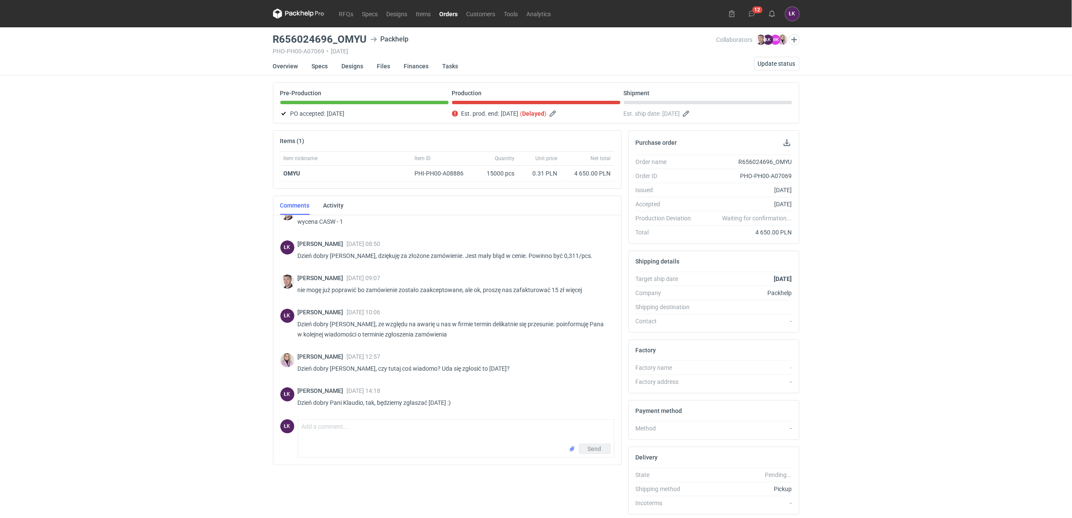
click at [912, 142] on div "RFQs Specs Designs Items Orders Customers Tools Analytics 12 ŁK [PERSON_NAME] […" at bounding box center [536, 259] width 1072 height 518
click at [156, 182] on div "RFQs Specs Designs Items Orders Customers Tools Analytics 12 ŁK [PERSON_NAME] […" at bounding box center [536, 259] width 1072 height 518
